Goal: Obtain resource: Download file/media

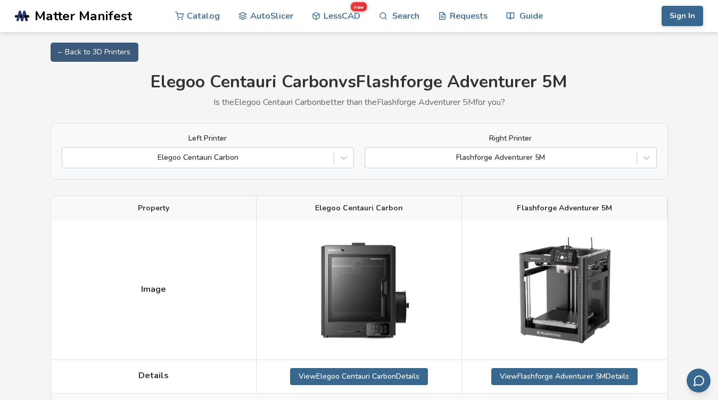
click at [395, 82] on h1 "Elegoo Centauri Carbon vs Flashforge Adventurer 5M" at bounding box center [359, 82] width 617 height 20
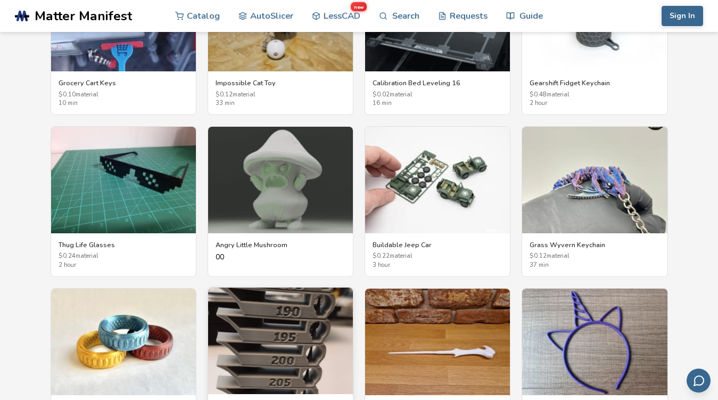
scroll to position [1926, 0]
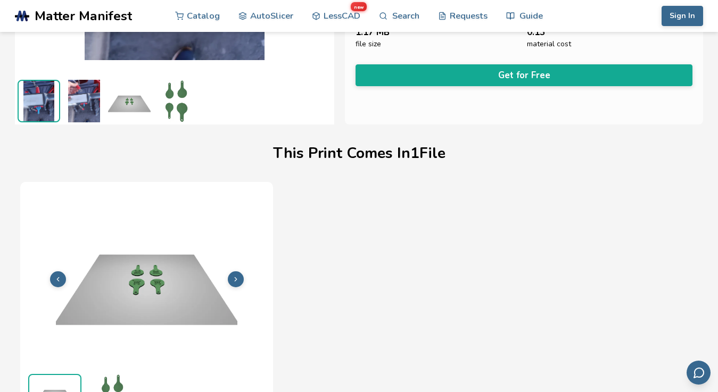
click at [234, 276] on icon at bounding box center [235, 279] width 7 height 7
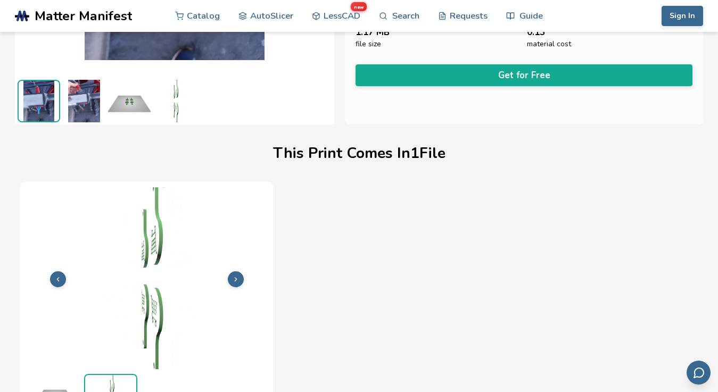
scroll to position [259, 0]
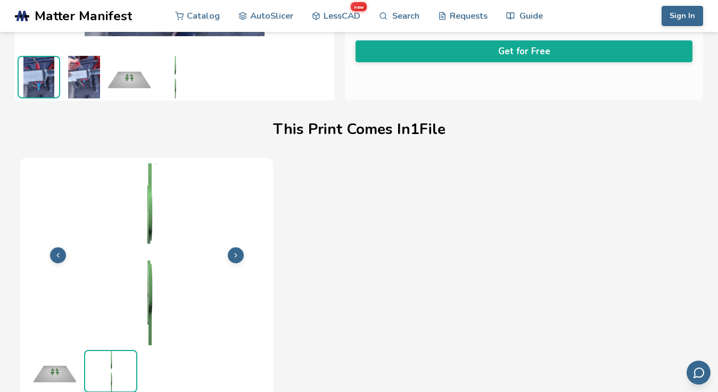
click at [235, 257] on polyline at bounding box center [236, 255] width 2 height 4
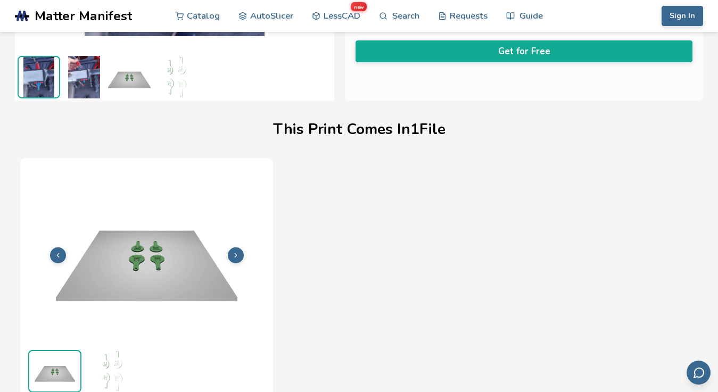
click at [235, 257] on polyline at bounding box center [236, 255] width 2 height 4
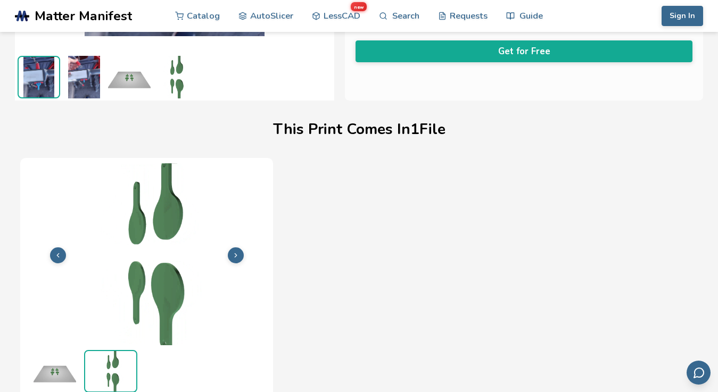
click at [235, 257] on polyline at bounding box center [236, 255] width 2 height 4
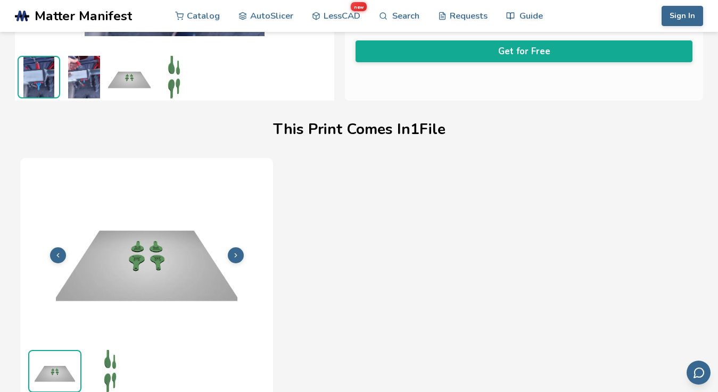
click at [92, 82] on img at bounding box center [84, 77] width 43 height 43
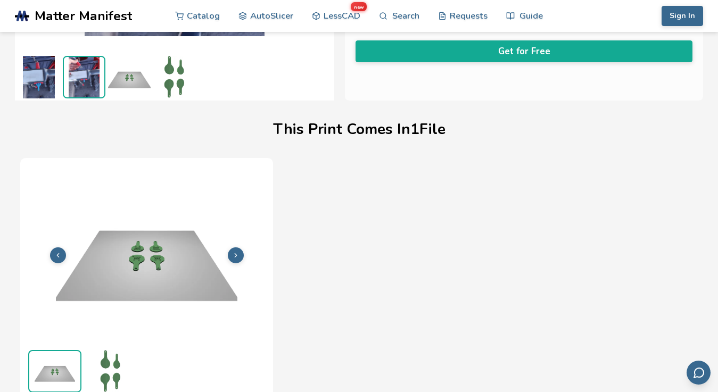
click at [24, 87] on img at bounding box center [39, 77] width 43 height 43
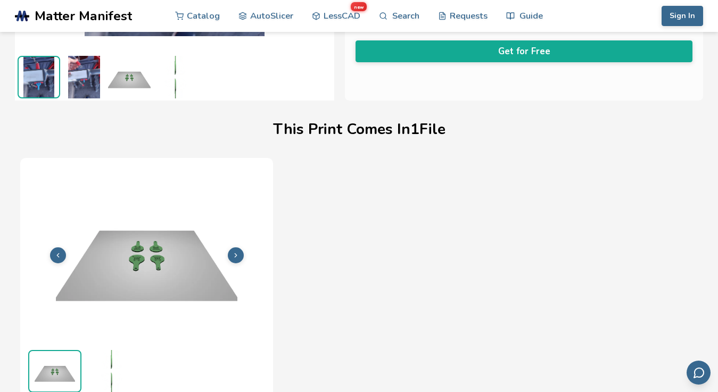
click at [94, 75] on img at bounding box center [84, 77] width 43 height 43
click at [339, 172] on div "File 1 of 1 Print Time 47m Material Cost 0.14 File Size 1.17 MB" at bounding box center [359, 306] width 678 height 297
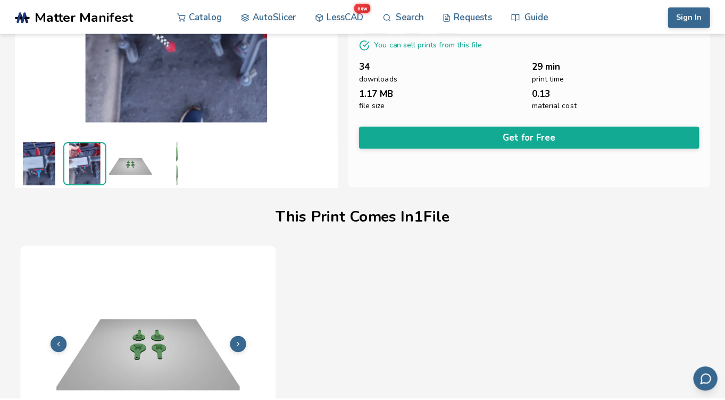
scroll to position [0, 0]
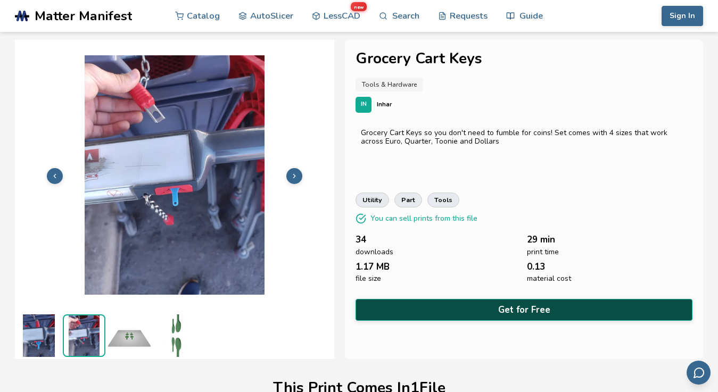
click at [498, 302] on button "Get for Free" at bounding box center [524, 310] width 337 height 22
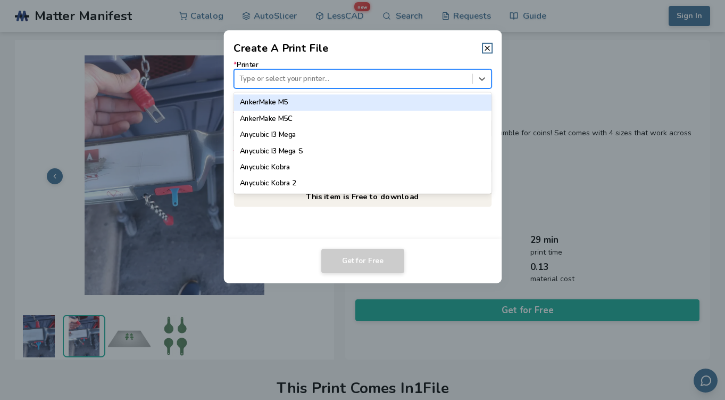
click at [321, 79] on div at bounding box center [353, 78] width 228 height 10
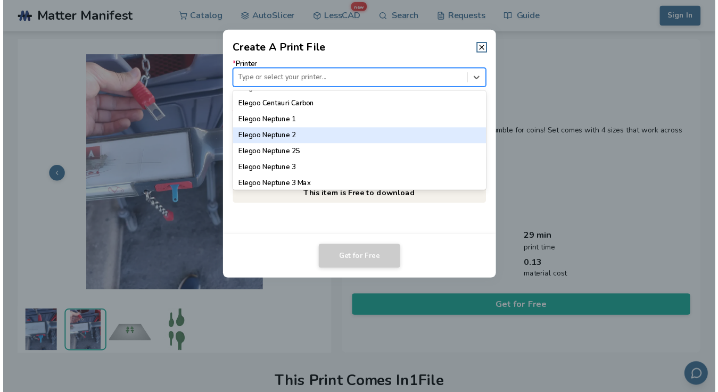
scroll to position [385, 0]
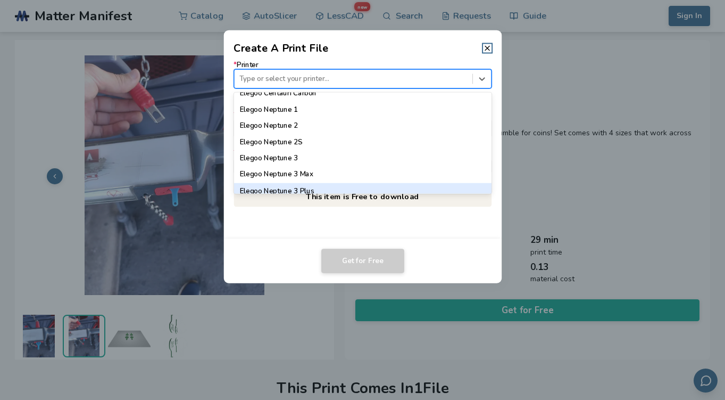
click at [271, 186] on div "Elegoo Neptune 3 Plus" at bounding box center [363, 191] width 258 height 16
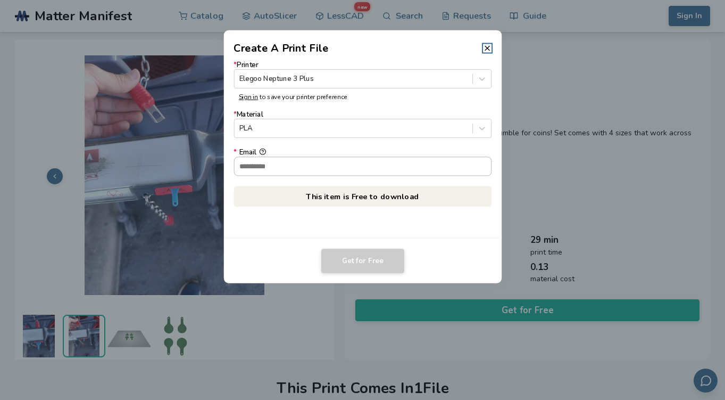
click at [293, 162] on input "* Email" at bounding box center [362, 166] width 257 height 18
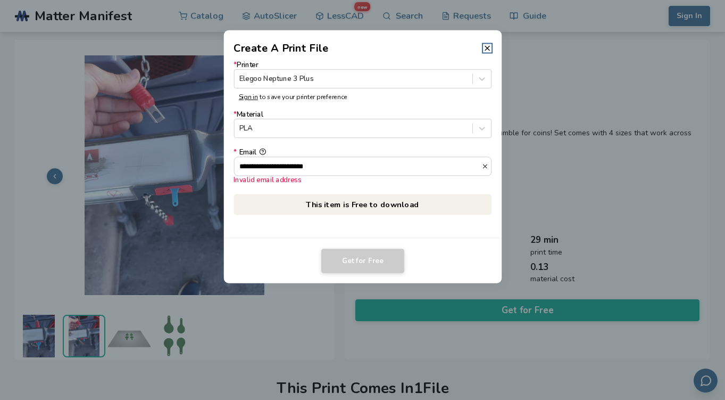
type input "**********"
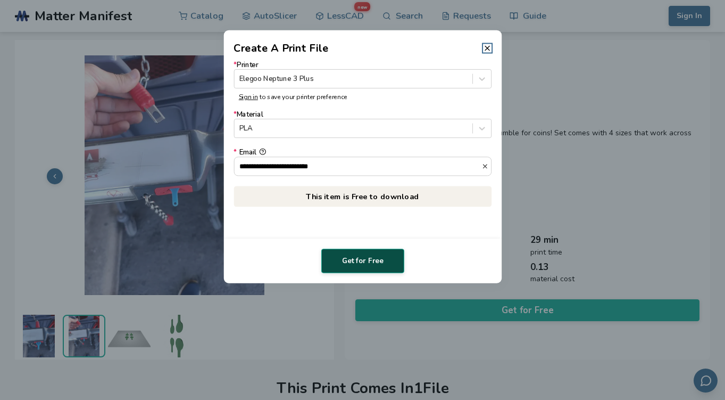
type input "**********"
click at [360, 260] on button "Get for Free" at bounding box center [362, 261] width 83 height 24
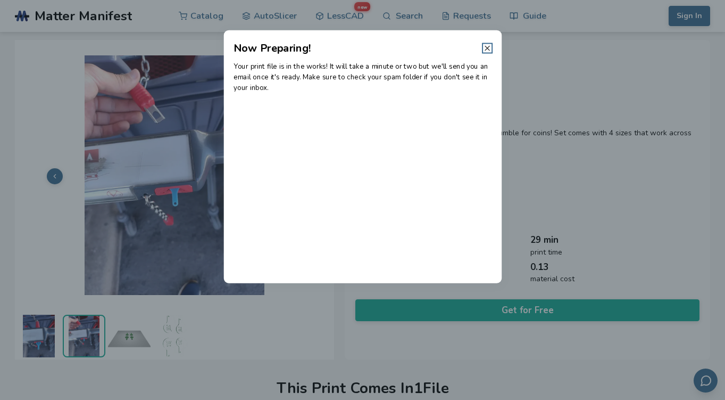
click at [491, 47] on icon at bounding box center [487, 48] width 9 height 9
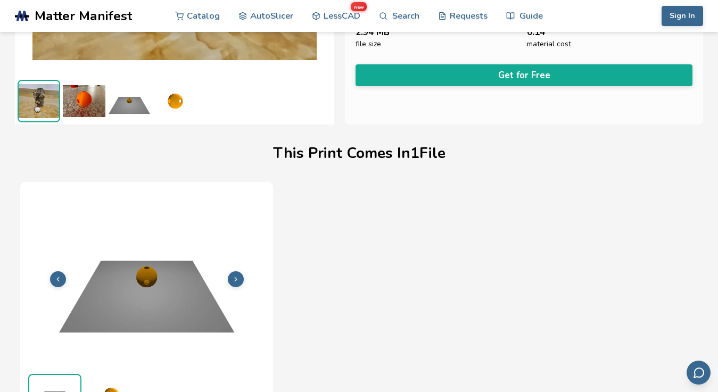
click at [39, 109] on img at bounding box center [39, 101] width 40 height 40
click at [92, 99] on img at bounding box center [84, 101] width 43 height 43
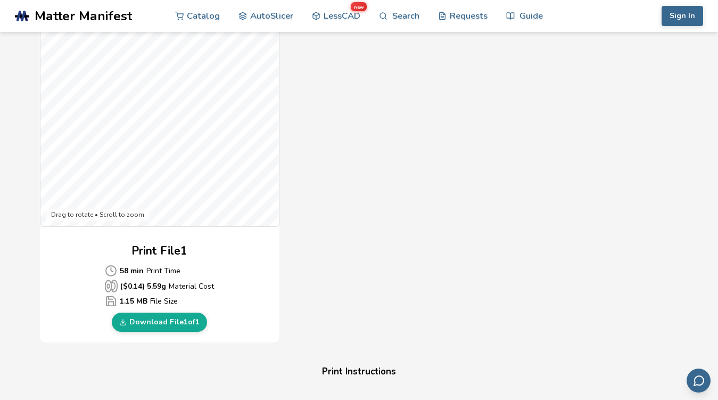
scroll to position [360, 0]
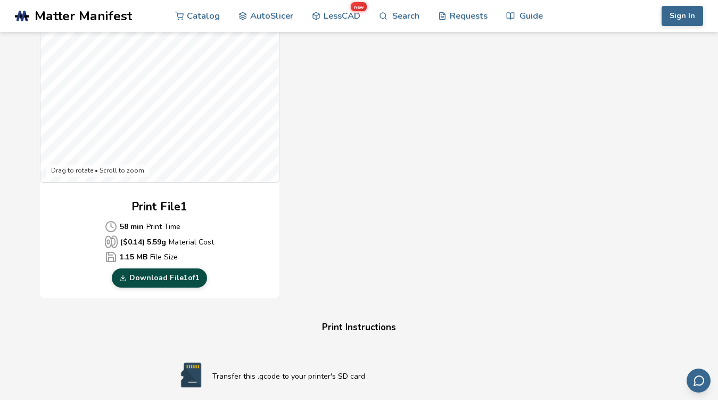
click at [143, 277] on link "Download File 1 of 1" at bounding box center [159, 277] width 95 height 19
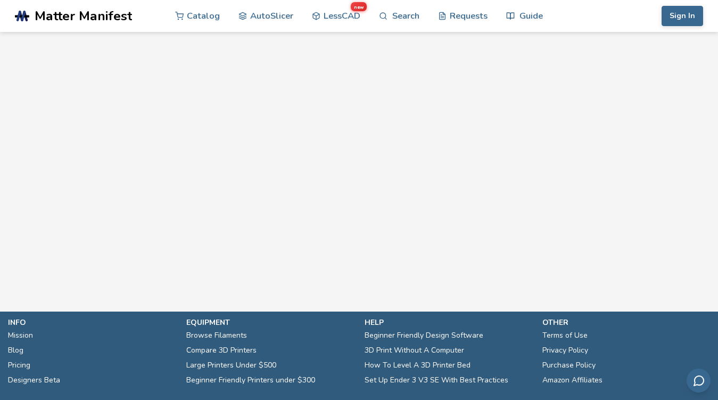
scroll to position [864, 0]
